Goal: Information Seeking & Learning: Learn about a topic

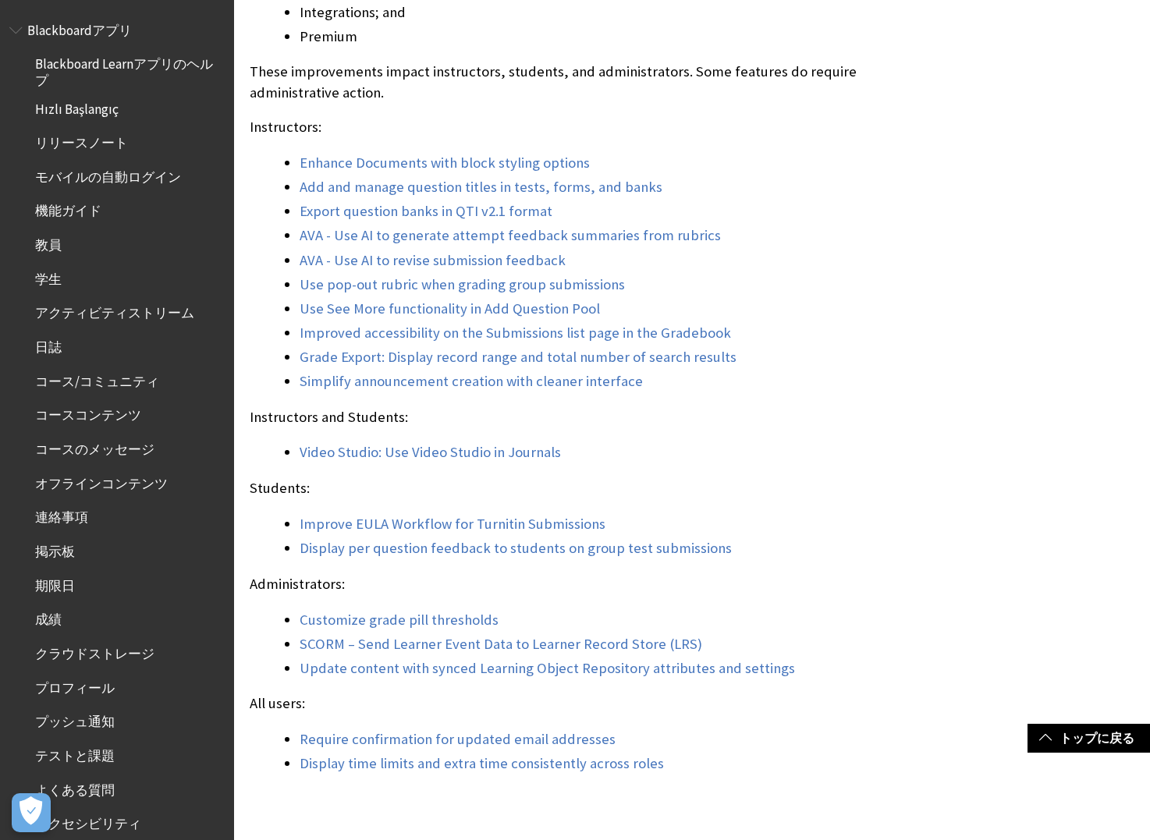
scroll to position [1561, 0]
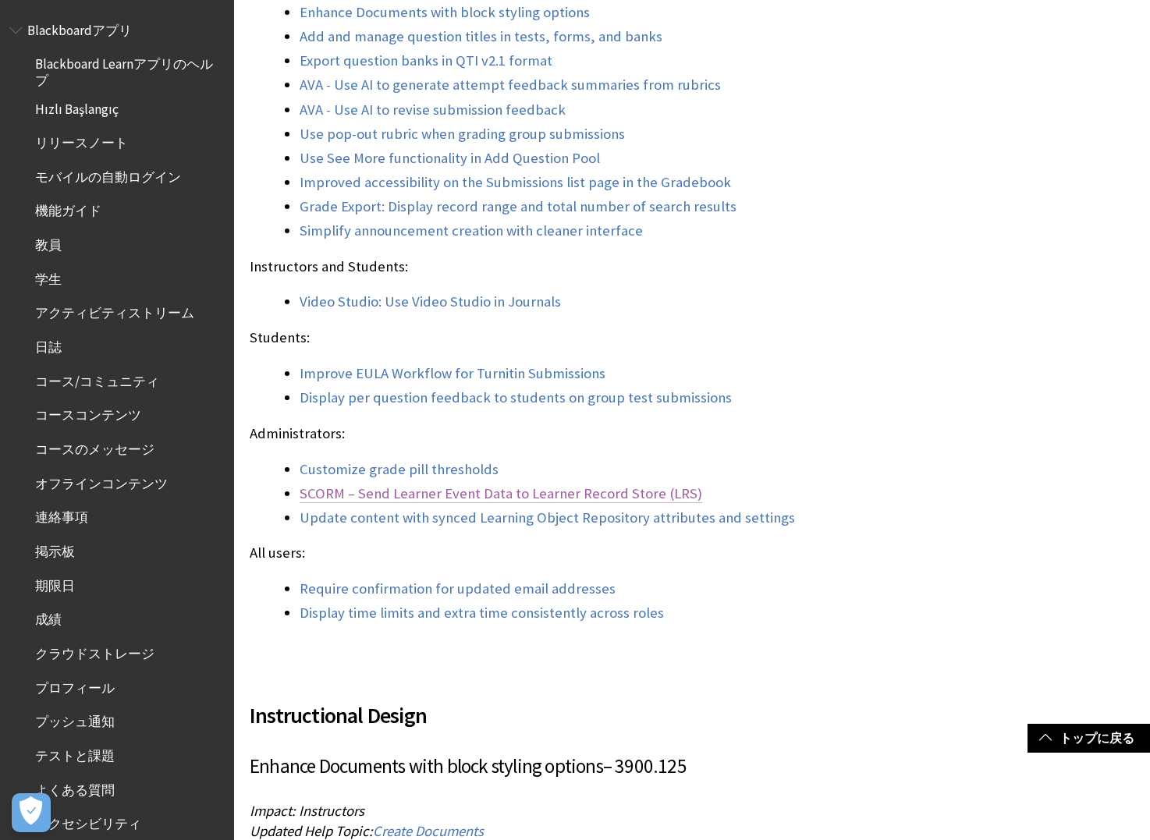
click at [499, 490] on link "SCORM – Send Learner Event Data to Learner Record Store (LRS)" at bounding box center [501, 494] width 403 height 19
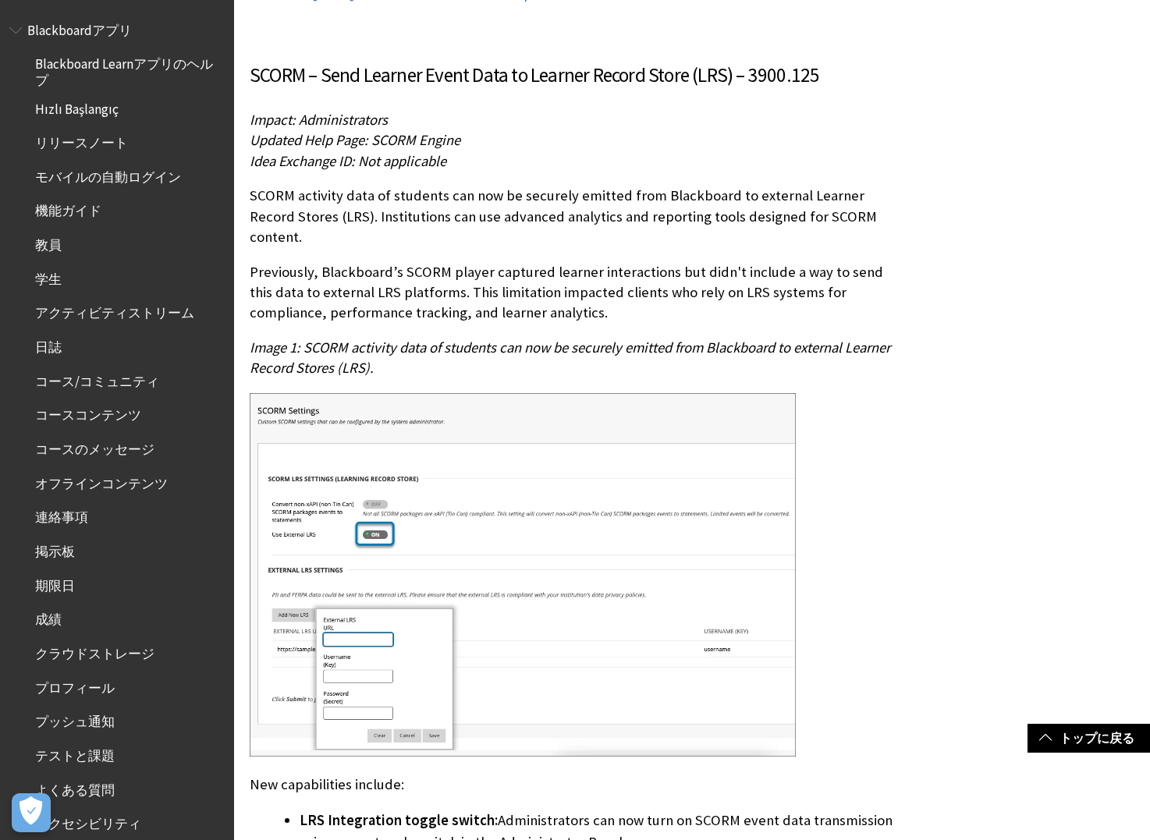
click at [400, 262] on p "Previously, Blackboard’s SCORM player captured learner interactions but didn't …" at bounding box center [577, 293] width 654 height 62
click at [380, 262] on p "Previously, Blackboard’s SCORM player captured learner interactions but didn't …" at bounding box center [577, 293] width 654 height 62
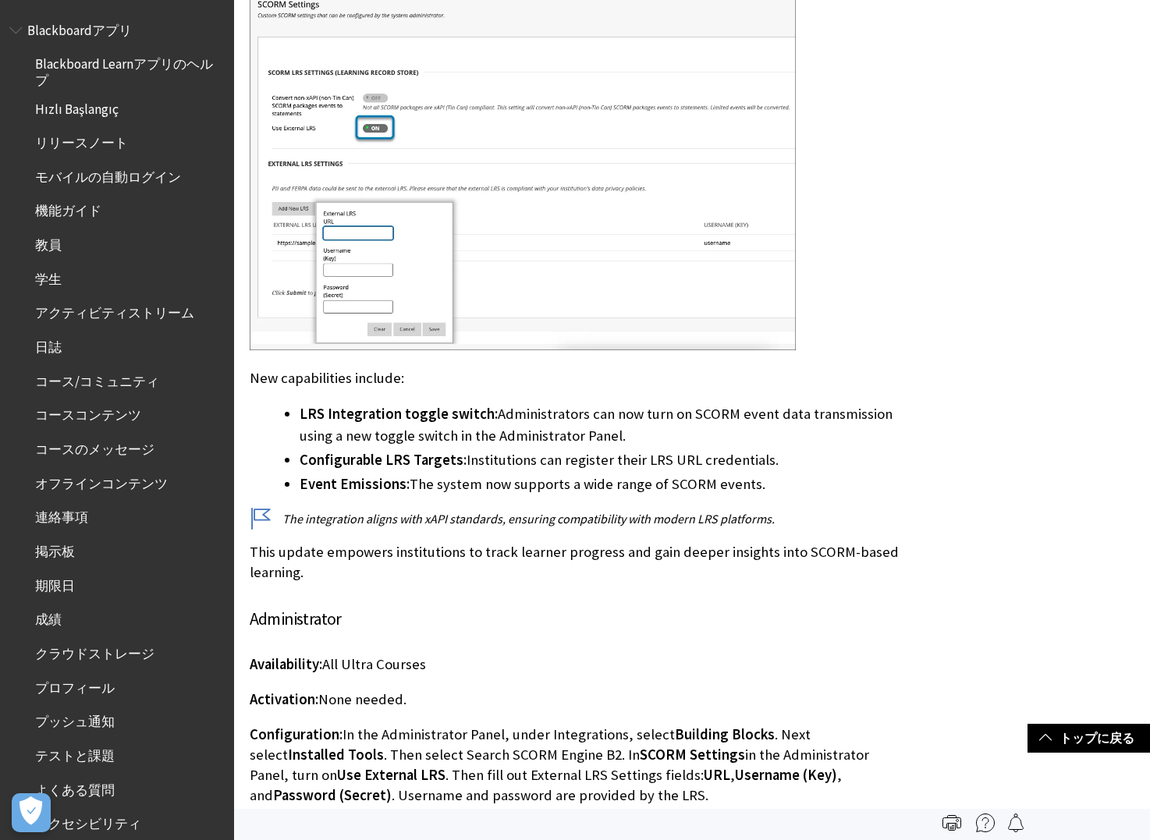
scroll to position [15885, 0]
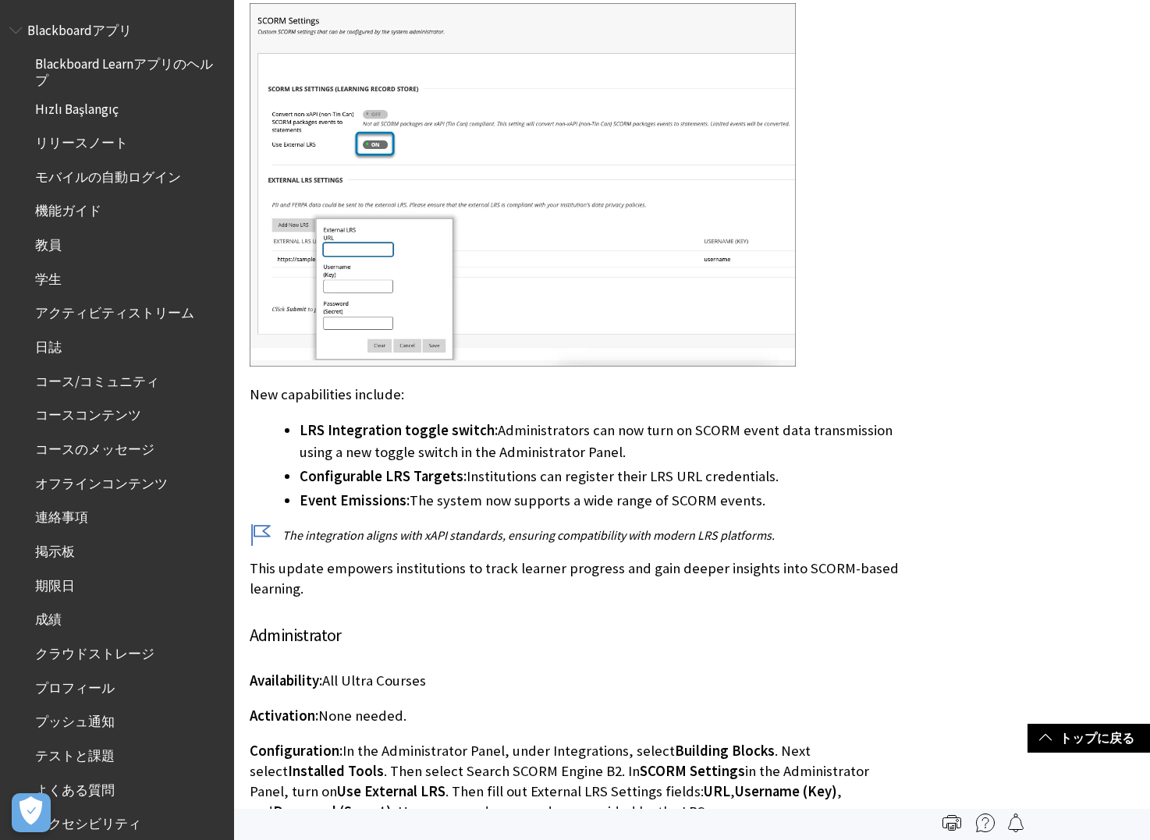
click at [429, 623] on h4 "Administrator" at bounding box center [577, 636] width 654 height 26
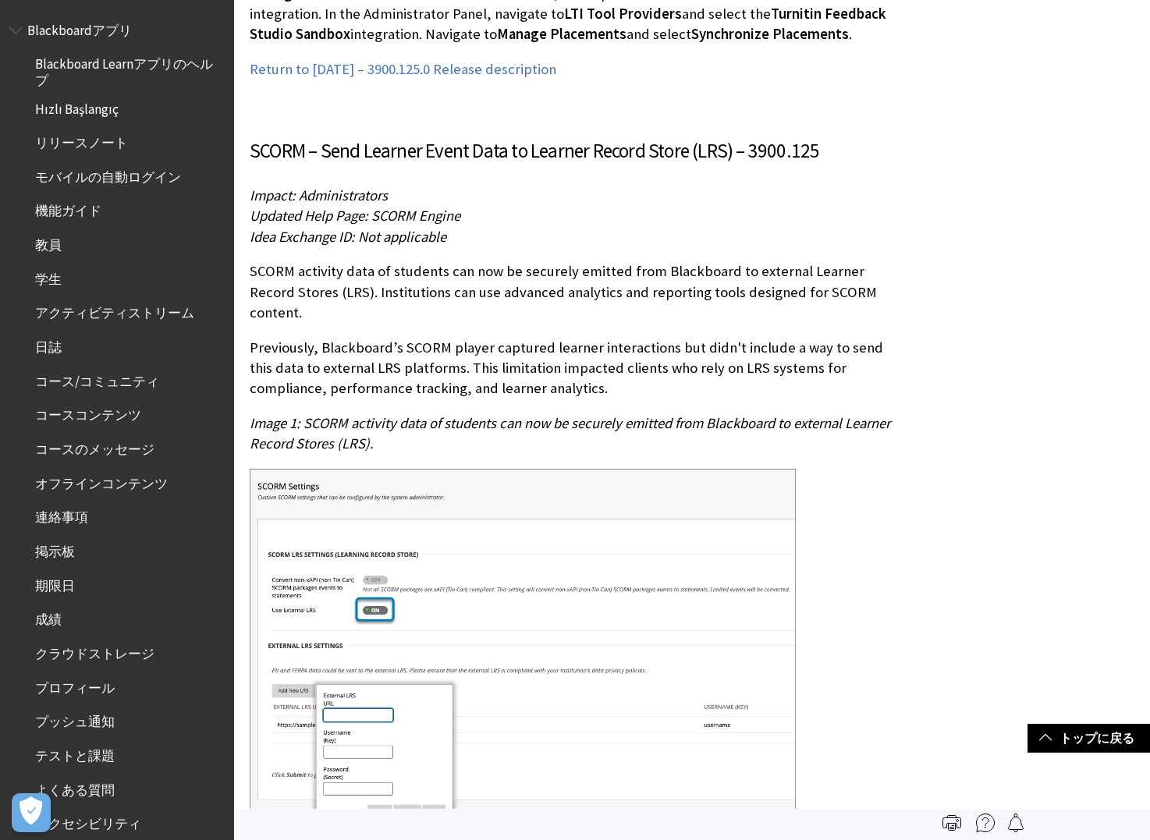
scroll to position [15183, 0]
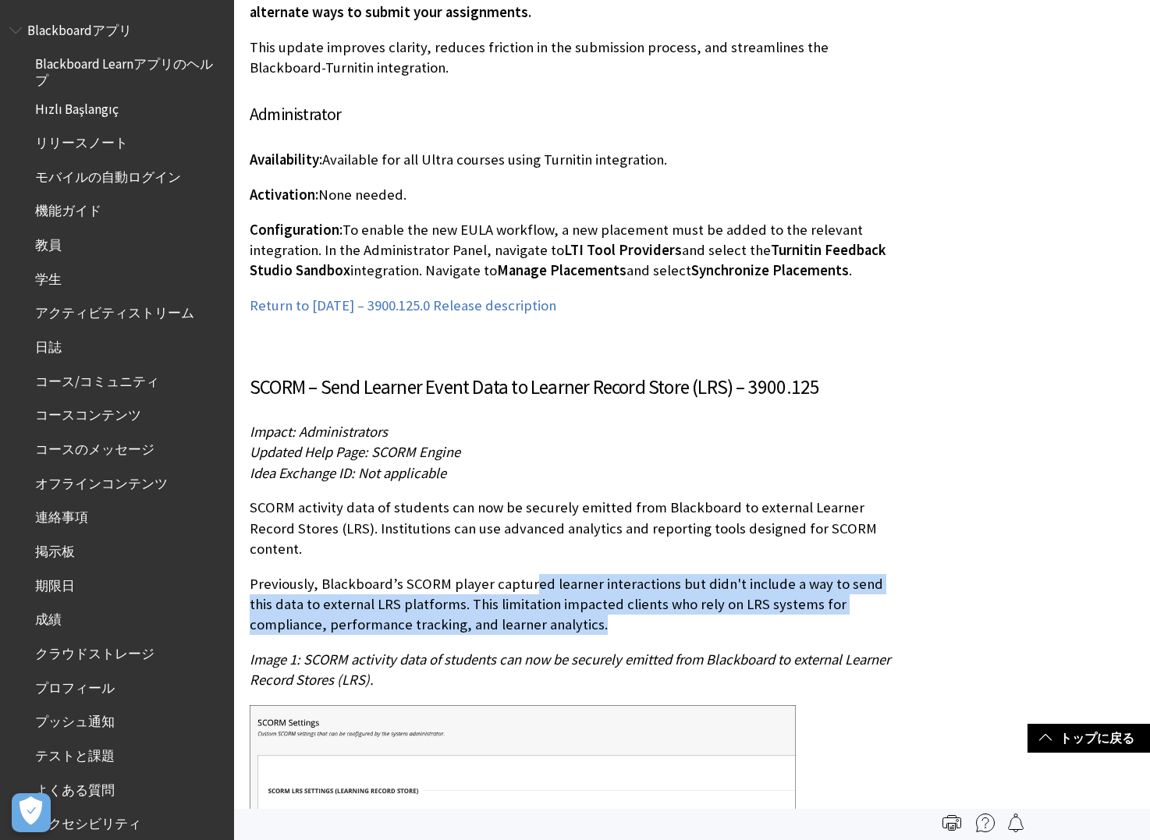
drag, startPoint x: 528, startPoint y: 541, endPoint x: 524, endPoint y: 480, distance: 61.0
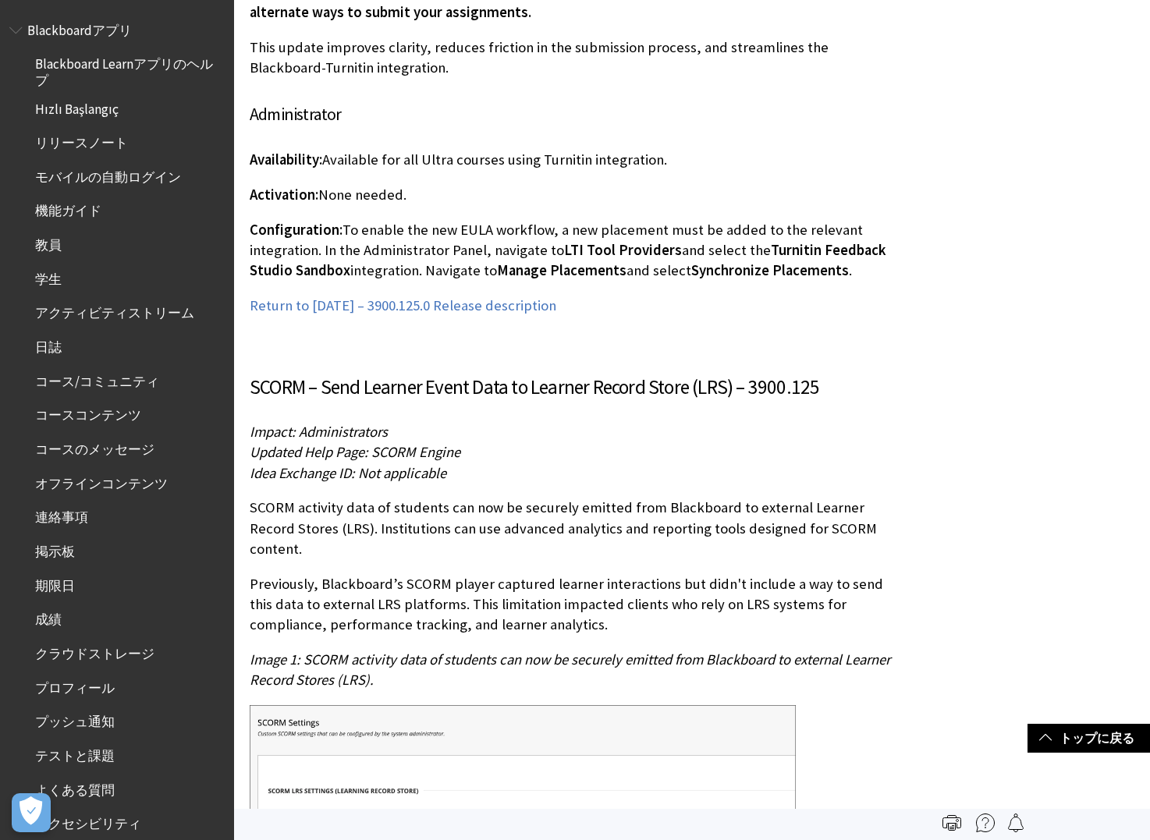
click at [524, 498] on p "SCORM activity data of students can now be securely emitted from Blackboard to …" at bounding box center [577, 529] width 654 height 62
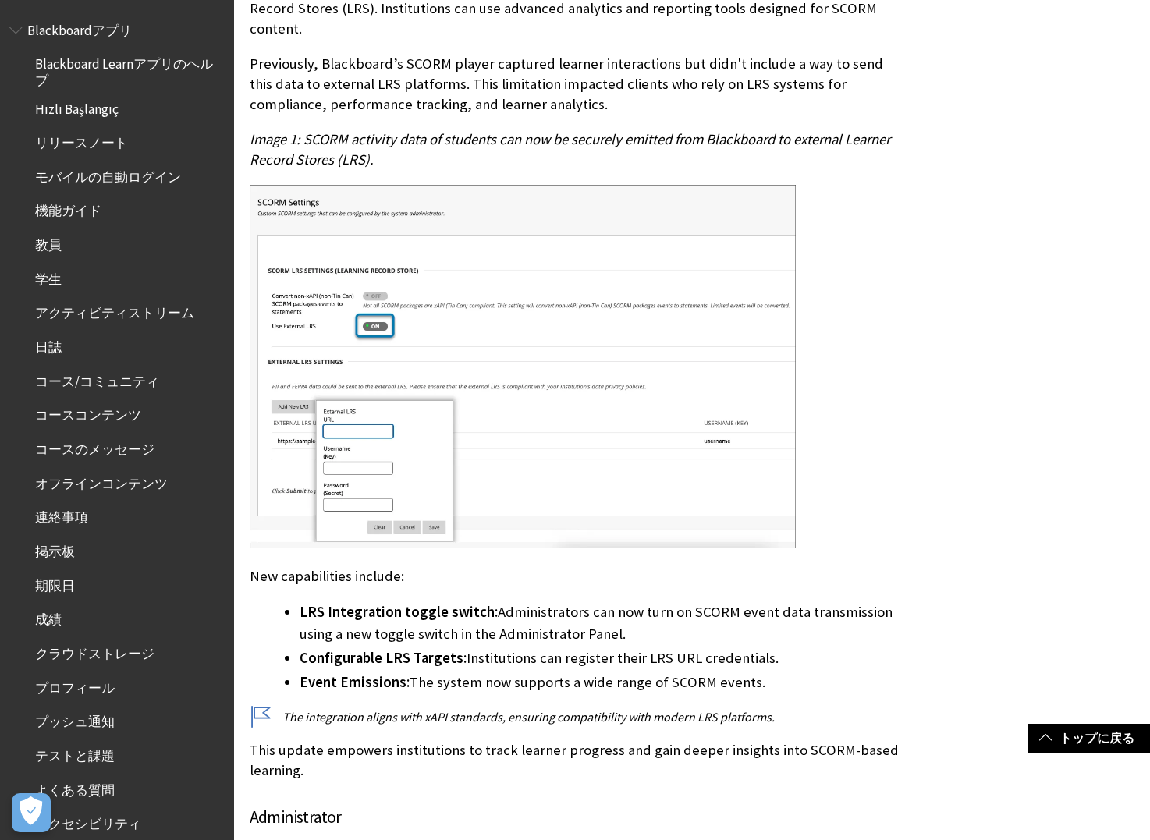
scroll to position [15729, 0]
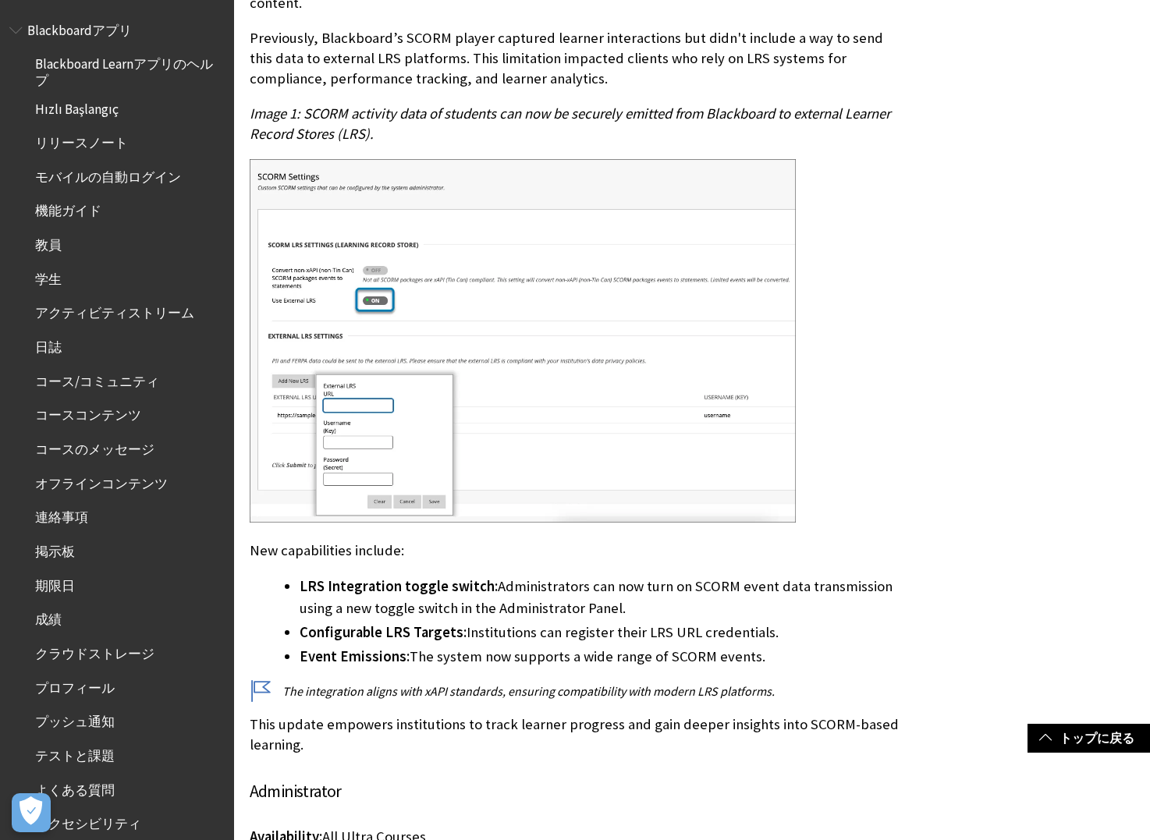
click at [408, 646] on li "Event Emissions: The system now supports a wide range of SCORM events." at bounding box center [602, 657] width 604 height 22
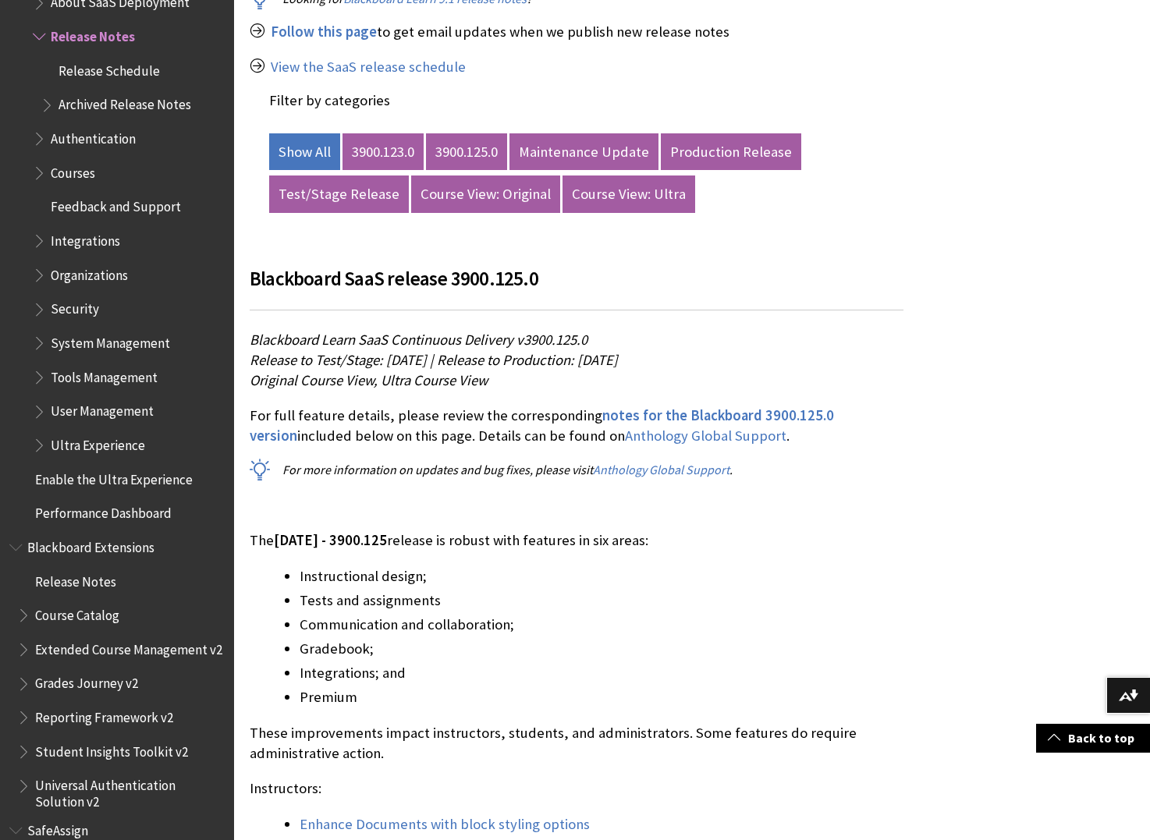
scroll to position [857, 0]
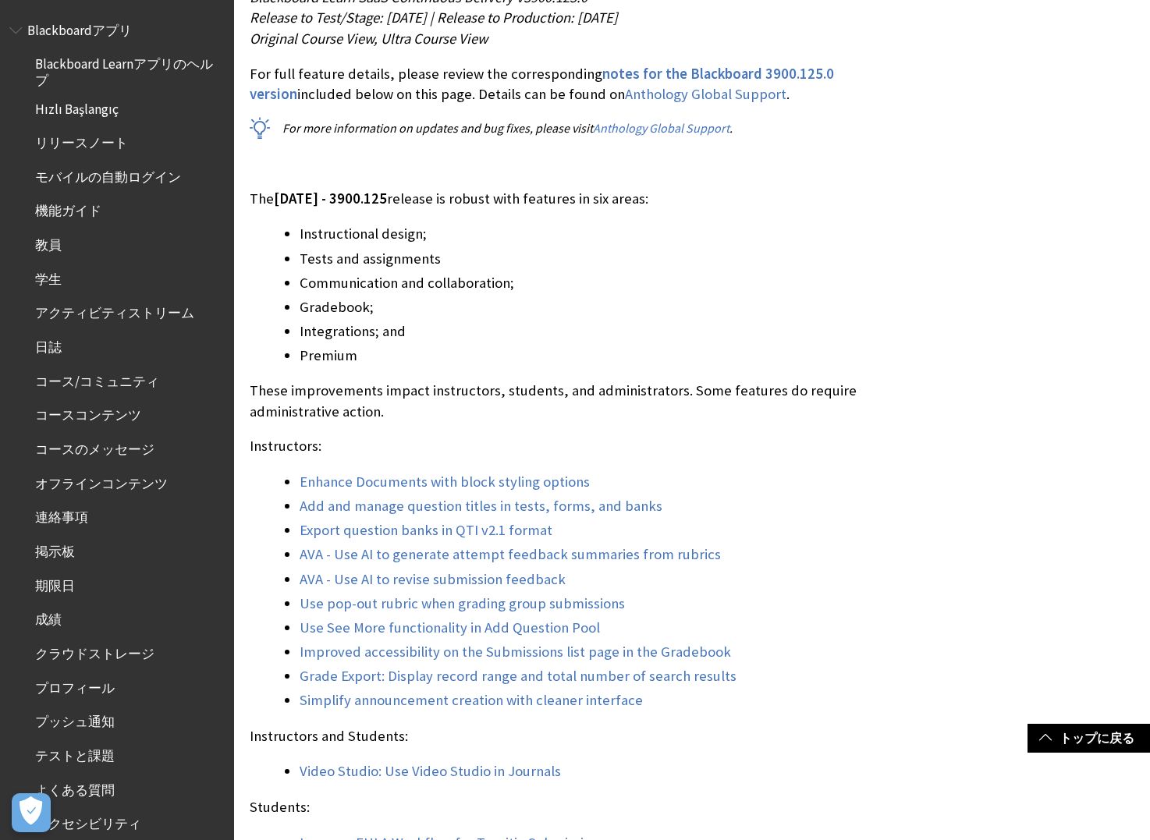
scroll to position [1092, 0]
click at [634, 555] on link "AVA - Use AI to generate attempt feedback summaries from rubrics" at bounding box center [510, 553] width 421 height 19
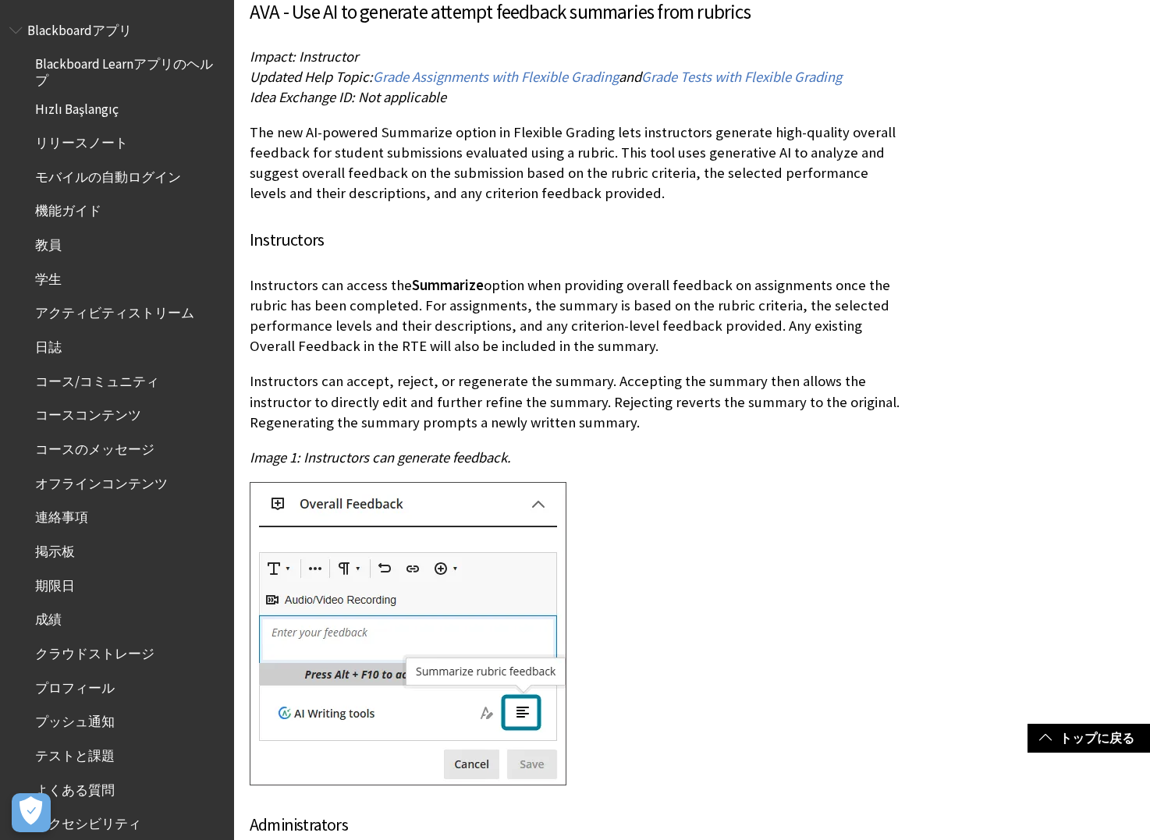
scroll to position [18347, 0]
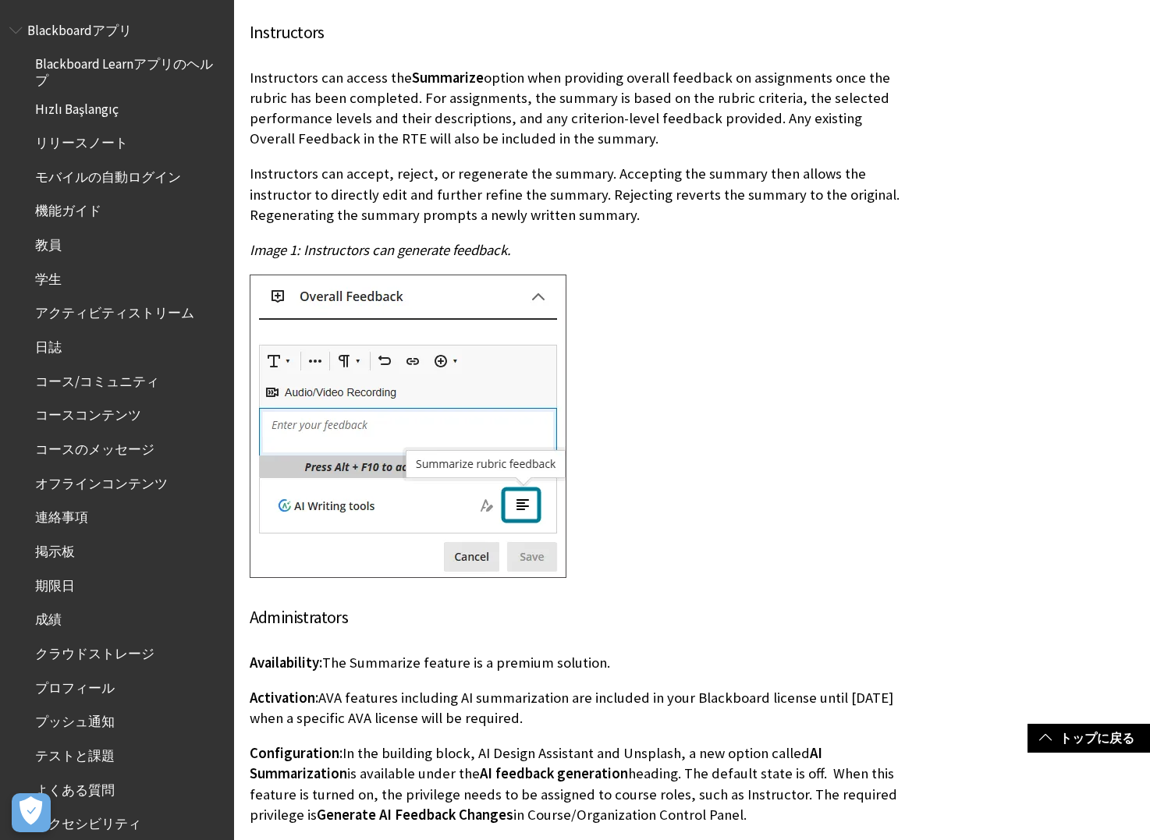
click at [528, 688] on p "Activation: AVA features including AI summarization are included in your Blackb…" at bounding box center [577, 708] width 654 height 41
drag, startPoint x: 573, startPoint y: 622, endPoint x: 319, endPoint y: 602, distance: 254.4
click at [319, 688] on p "Activation: AVA features including AI summarization are included in your Blackb…" at bounding box center [577, 708] width 654 height 41
click at [526, 688] on p "Activation: AVA features including AI summarization are included in your Blackb…" at bounding box center [577, 708] width 654 height 41
drag, startPoint x: 562, startPoint y: 611, endPoint x: 325, endPoint y: 604, distance: 237.3
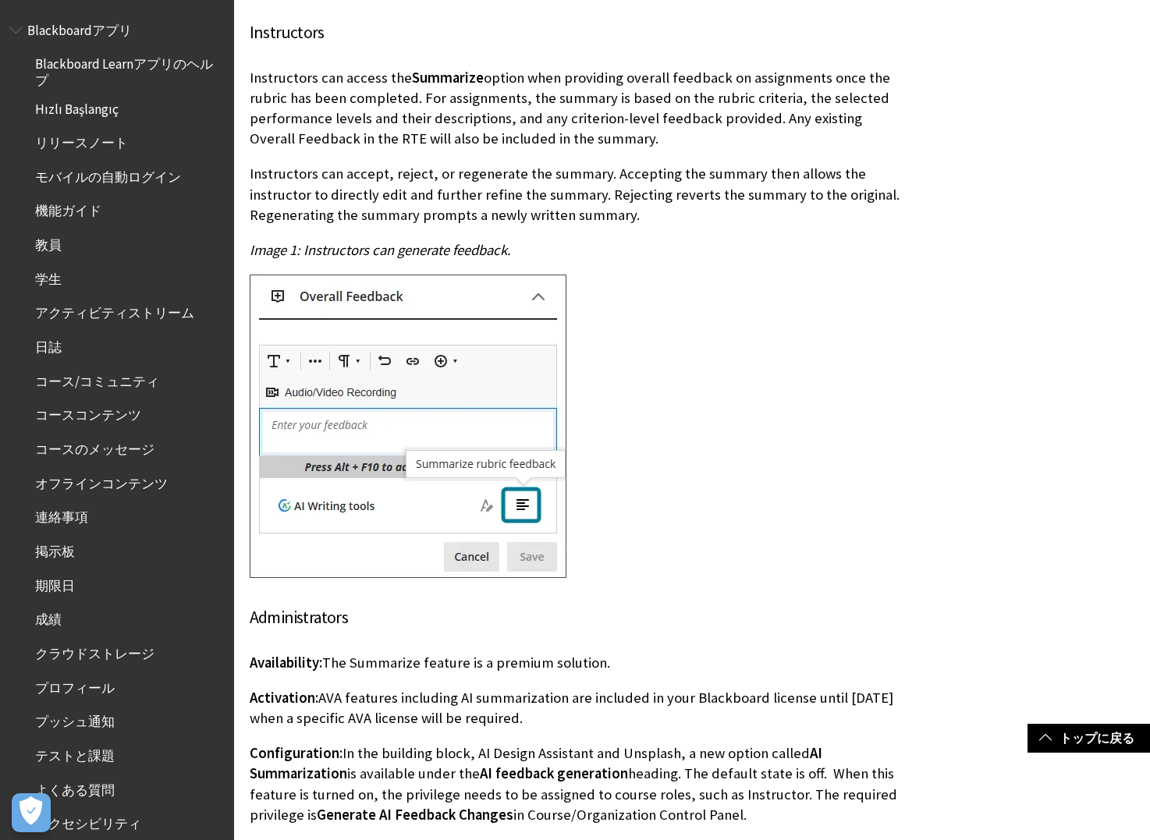
click at [325, 688] on p "Activation: AVA features including AI summarization are included in your Blackb…" at bounding box center [577, 708] width 654 height 41
copy p "AVA features including AI summarization are included in your Blackboard license…"
click at [465, 630] on div "AVA - Use AI to generate attempt feedback summaries from rubrics Impact: Instru…" at bounding box center [577, 325] width 654 height 1071
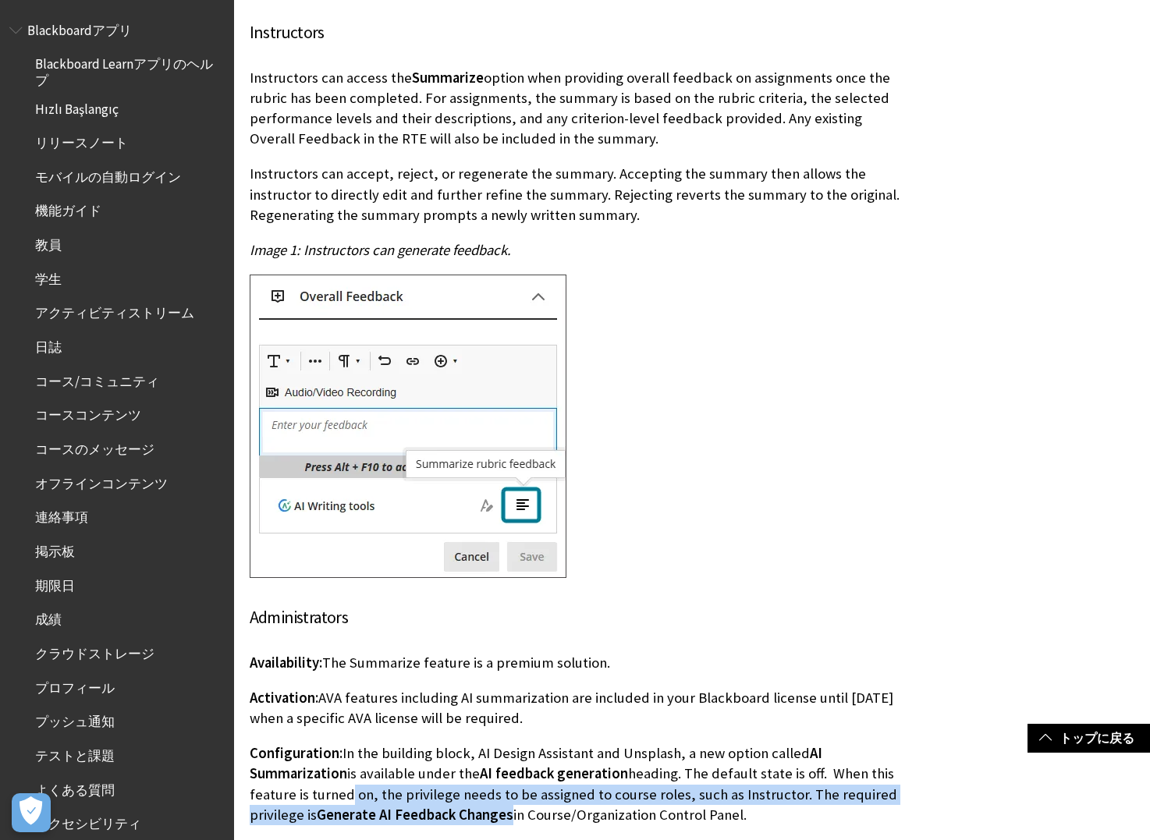
drag, startPoint x: 510, startPoint y: 717, endPoint x: 343, endPoint y: 699, distance: 167.2
click at [343, 744] on p "Configuration: In the building block, AI Design Assistant and Unsplash, a new o…" at bounding box center [577, 785] width 654 height 82
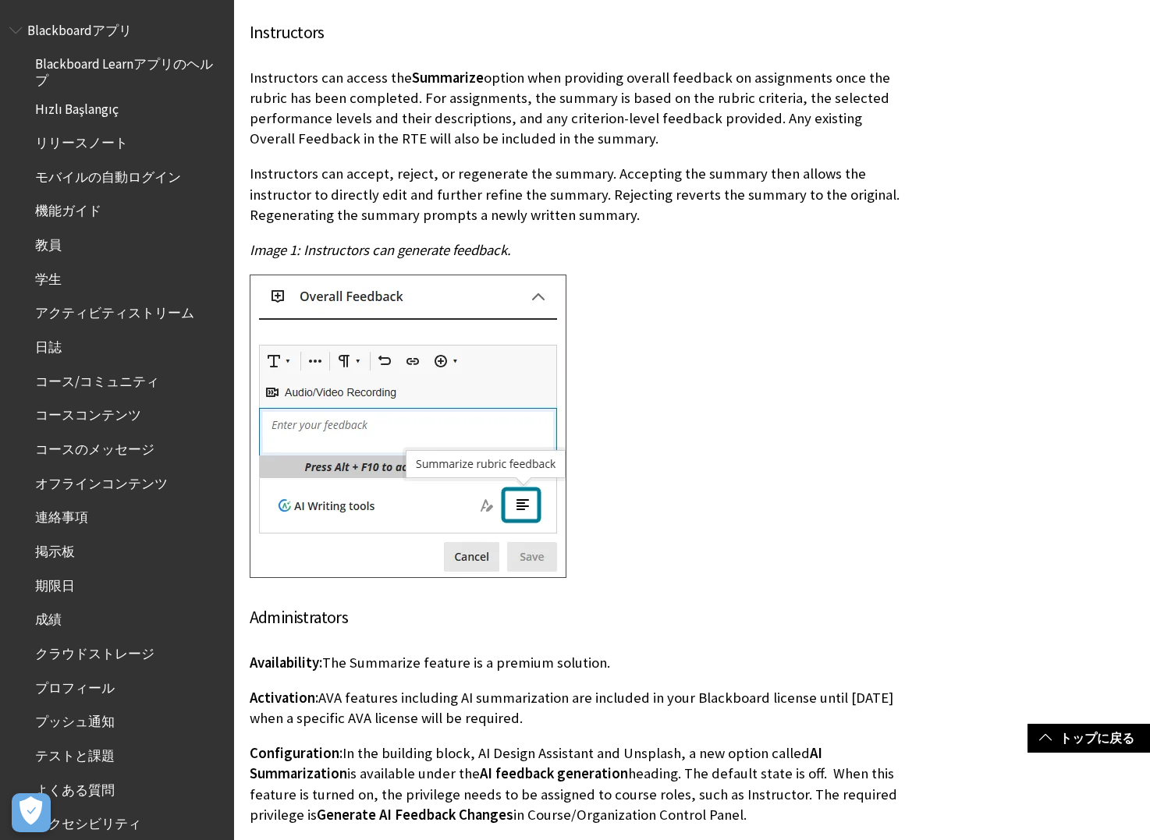
click at [609, 631] on div "AVA - Use AI to generate attempt feedback summaries from rubrics Impact: Instru…" at bounding box center [577, 325] width 654 height 1071
